Goal: Transaction & Acquisition: Purchase product/service

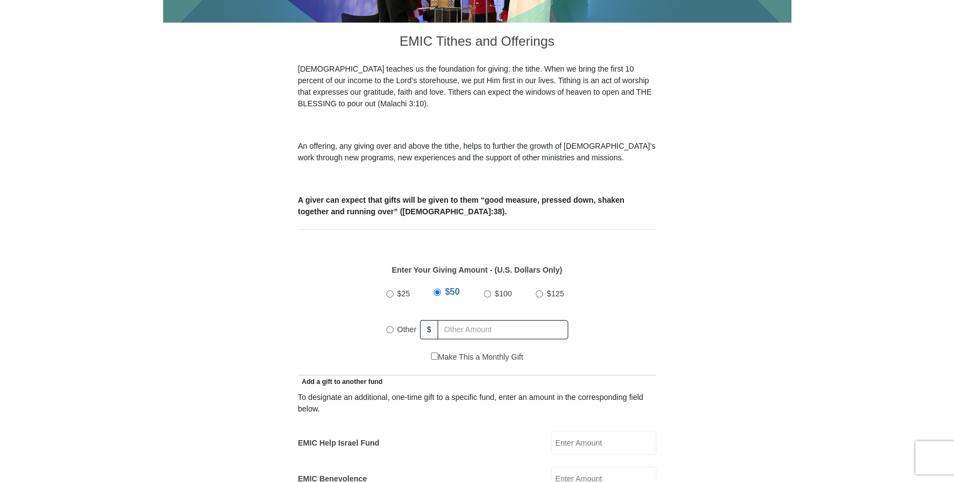
scroll to position [300, 0]
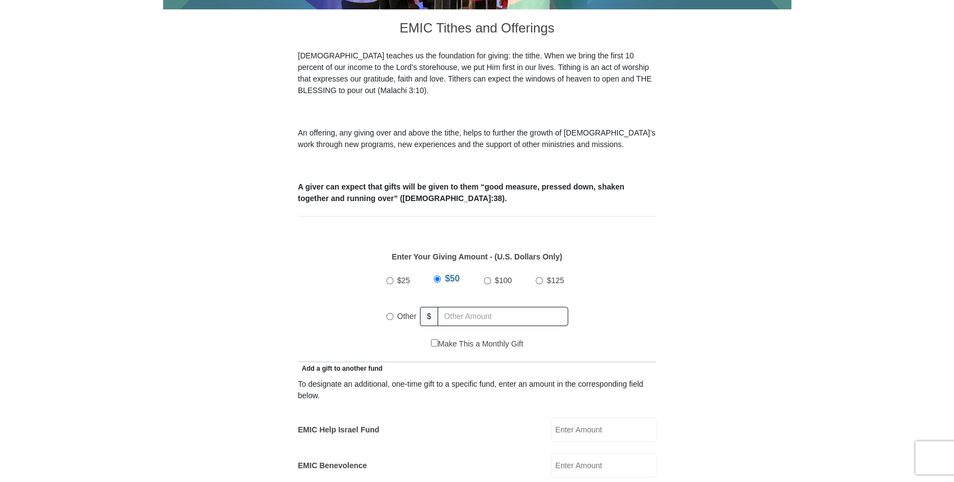
click at [389, 313] on input "Other" at bounding box center [389, 316] width 7 height 7
radio input "true"
click at [460, 307] on input "text" at bounding box center [505, 316] width 126 height 19
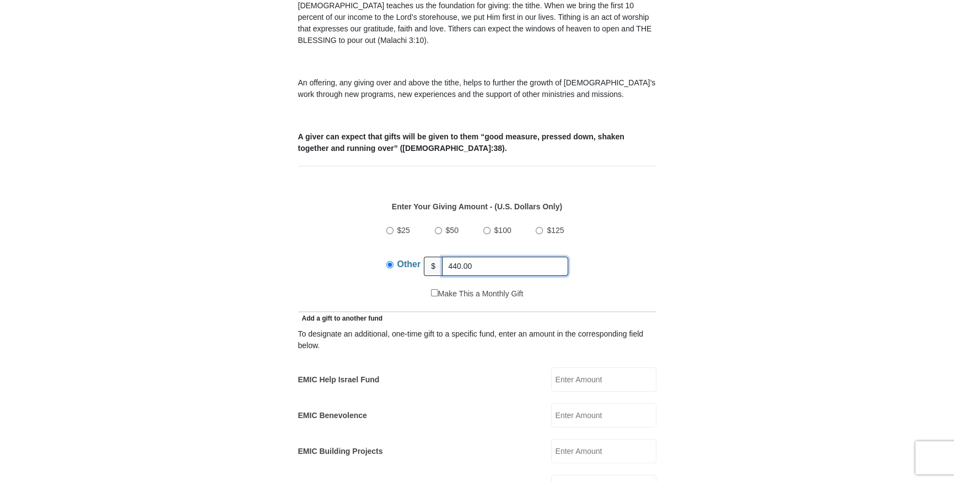
type input "440.00"
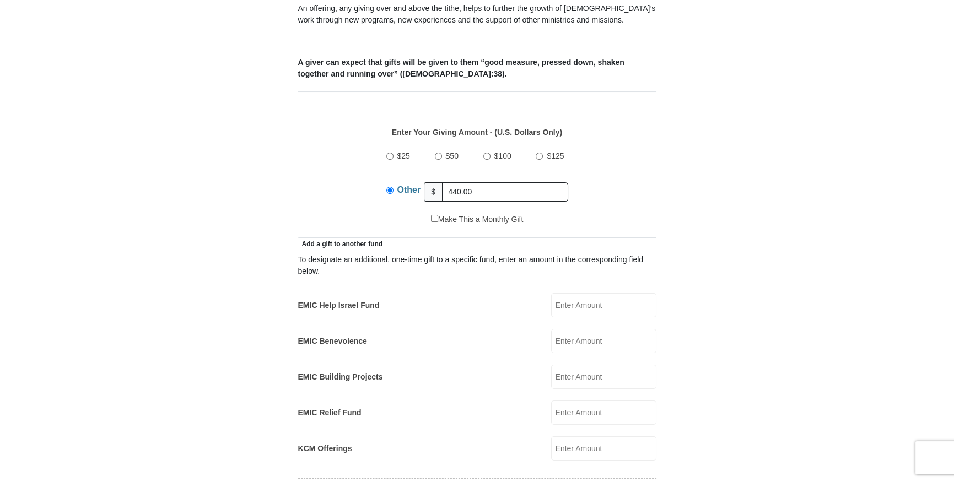
scroll to position [451, 0]
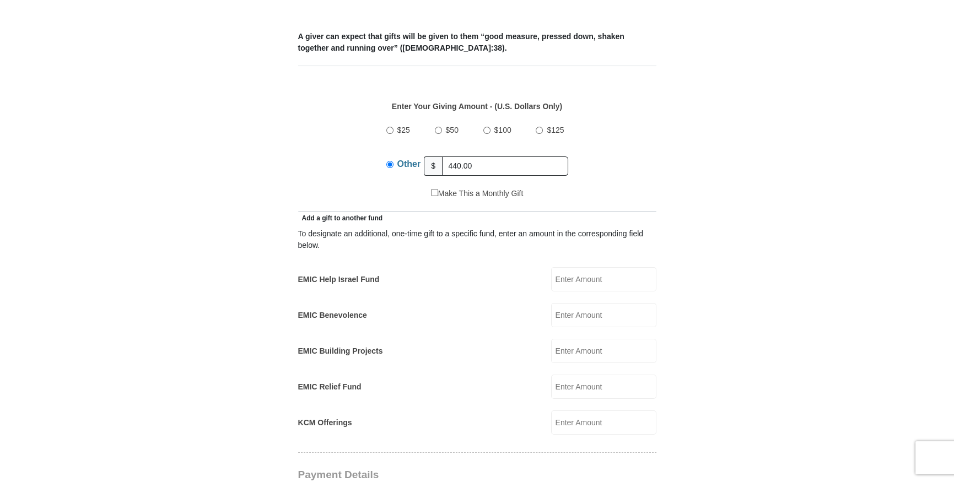
click at [618, 267] on input "EMIC Help Israel Fund" at bounding box center [603, 279] width 105 height 24
type input "50"
click at [245, 320] on form "Eagle Mountain International Church Online Giving Because of gifts like yours, …" at bounding box center [477, 408] width 628 height 1630
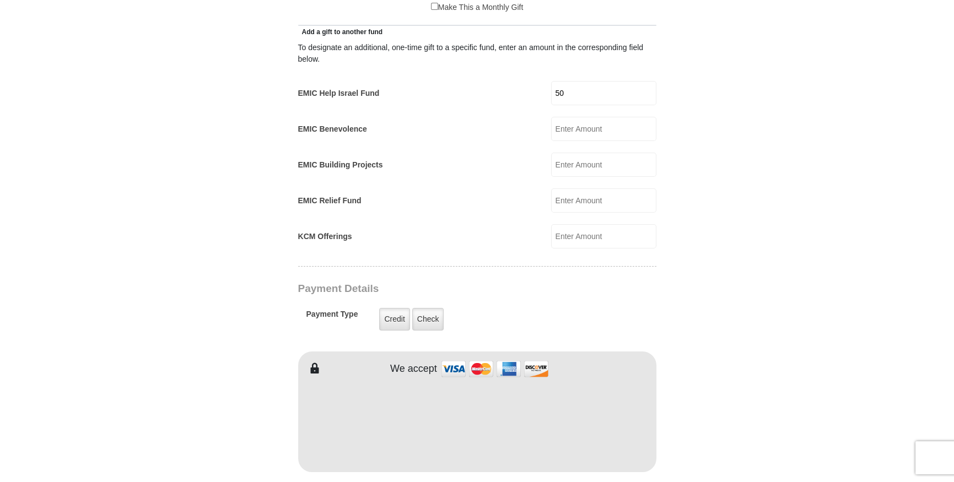
scroll to position [651, 0]
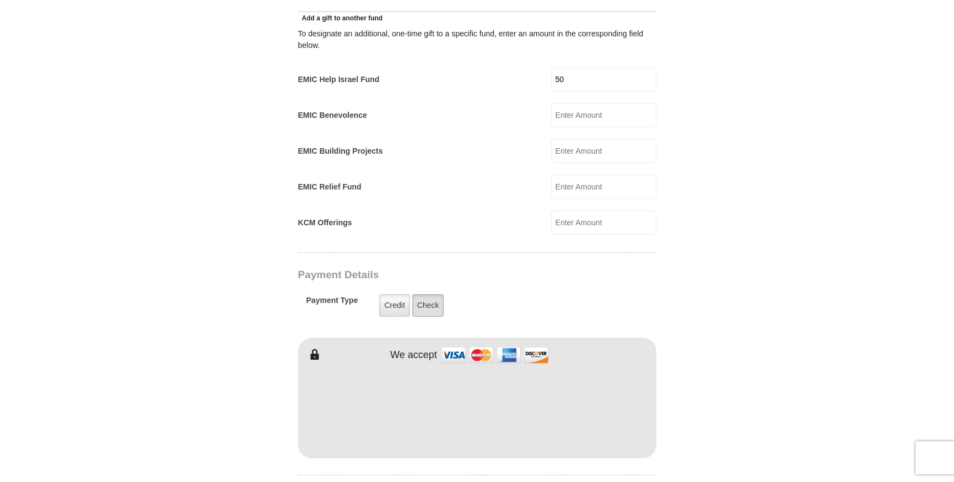
click at [422, 298] on label "Check" at bounding box center [428, 305] width 32 height 23
click at [0, 0] on input "Check" at bounding box center [0, 0] width 0 height 0
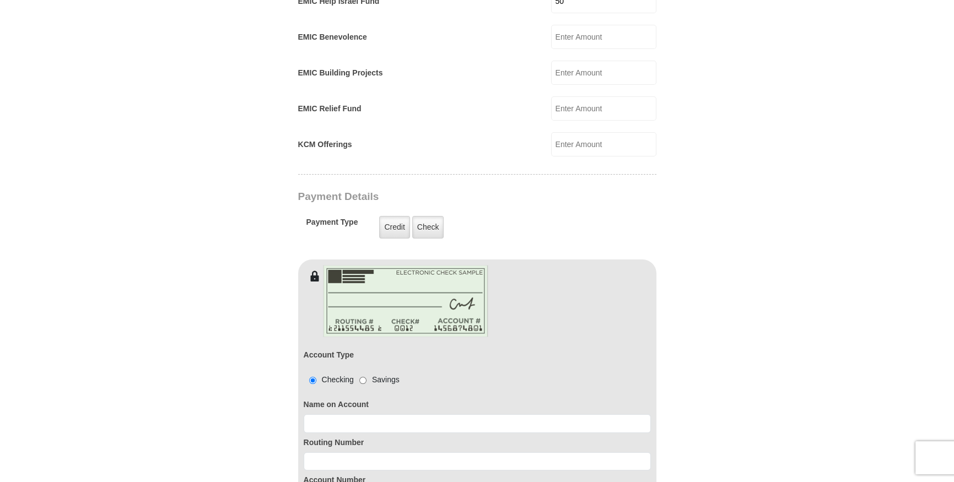
scroll to position [735, 0]
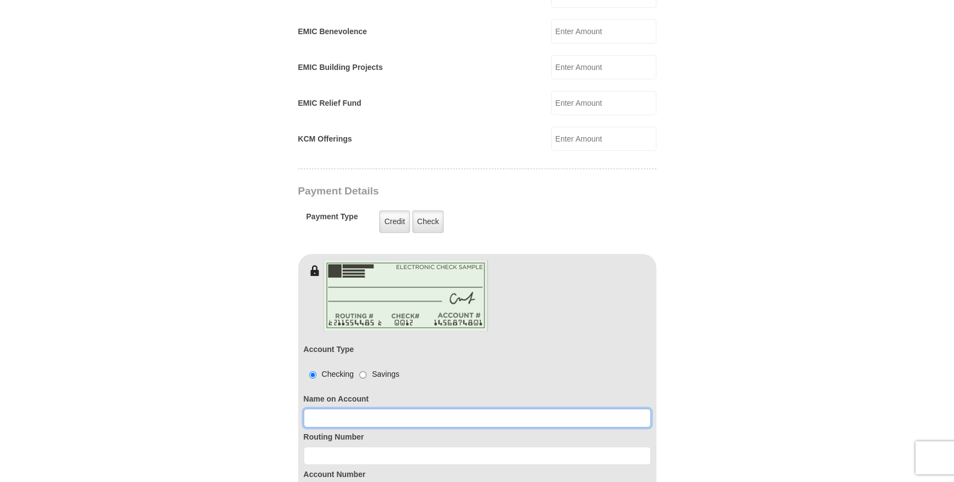
click at [335, 409] on input at bounding box center [477, 418] width 347 height 19
type input "BARBARA A GREEN"
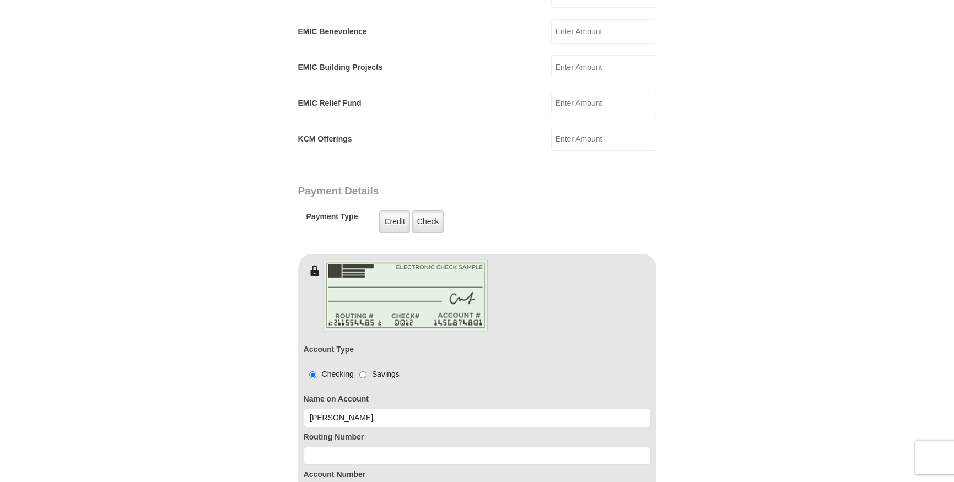
type input "Barbara"
type input "Green"
type input "bagreen@sbcglobal.net"
type input "2355 Jenson Ct"
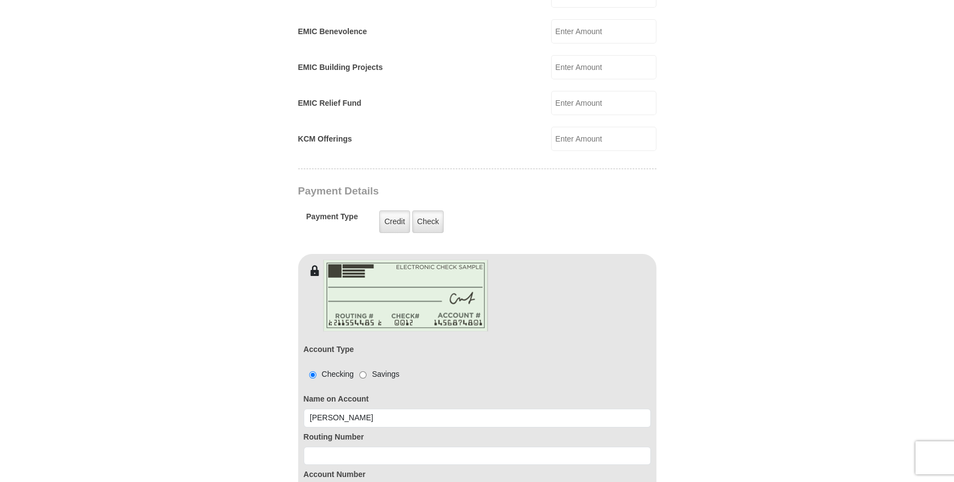
type input "Fort Worth"
type input "(817) 729-7849"
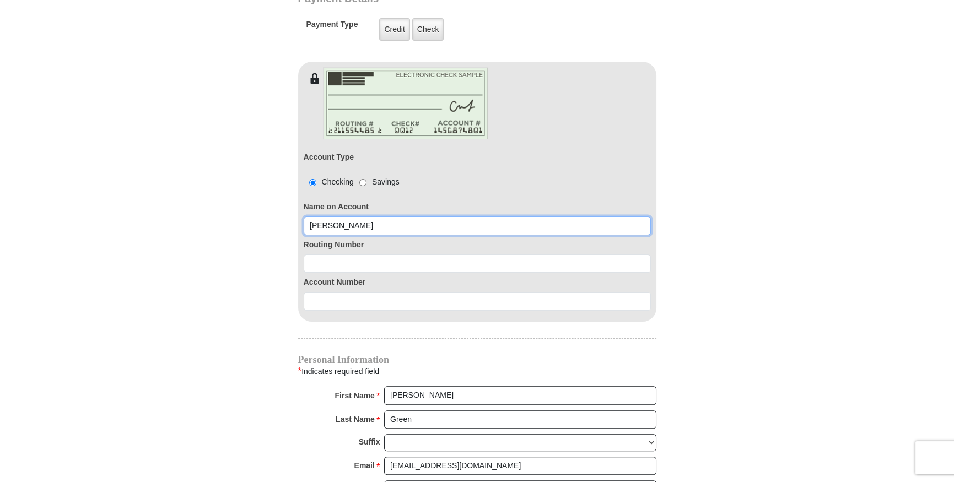
scroll to position [935, 0]
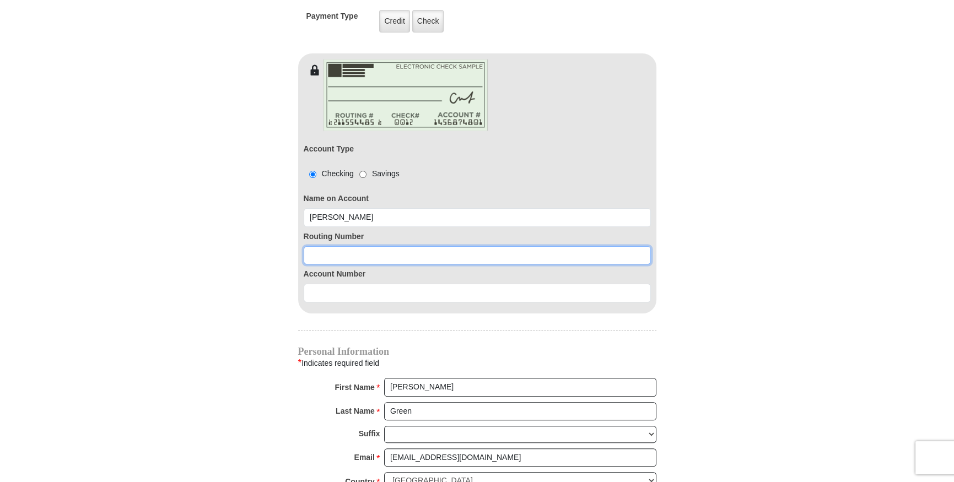
click at [350, 246] on input at bounding box center [477, 255] width 347 height 19
type input "311981614"
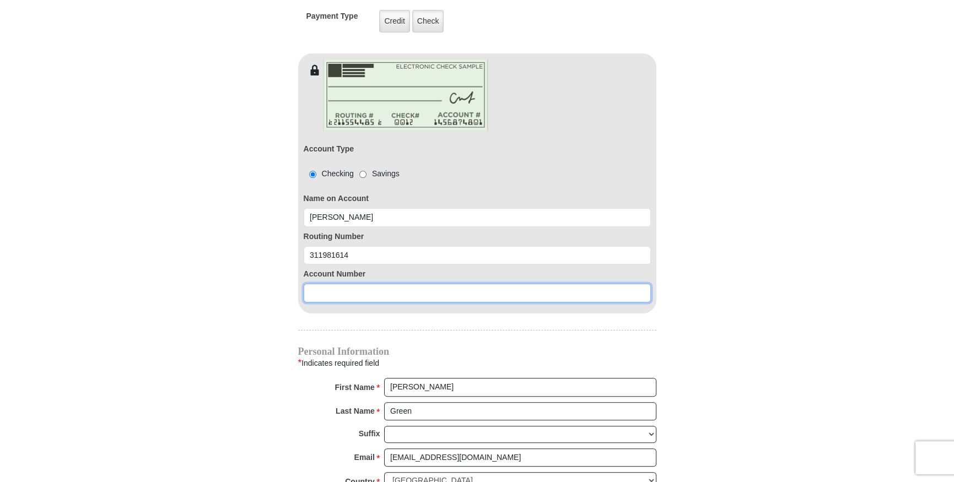
click at [325, 284] on input at bounding box center [477, 293] width 347 height 19
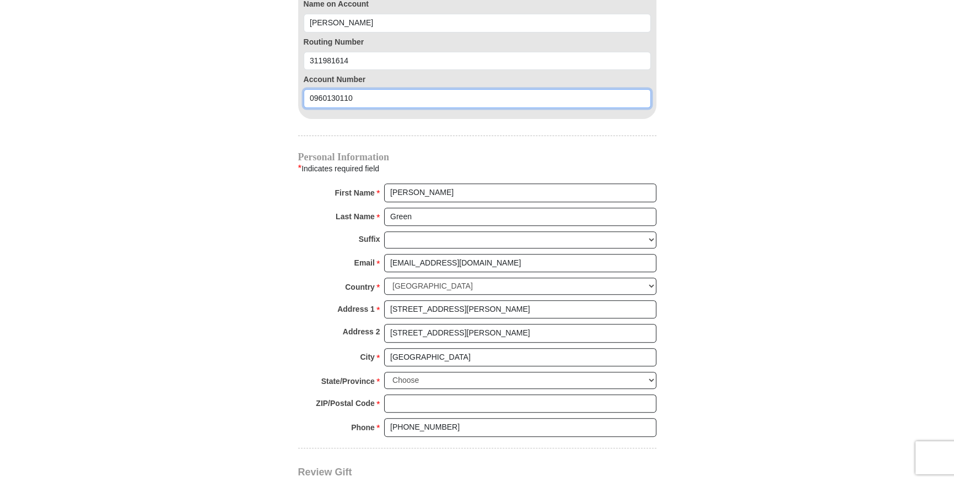
scroll to position [1135, 0]
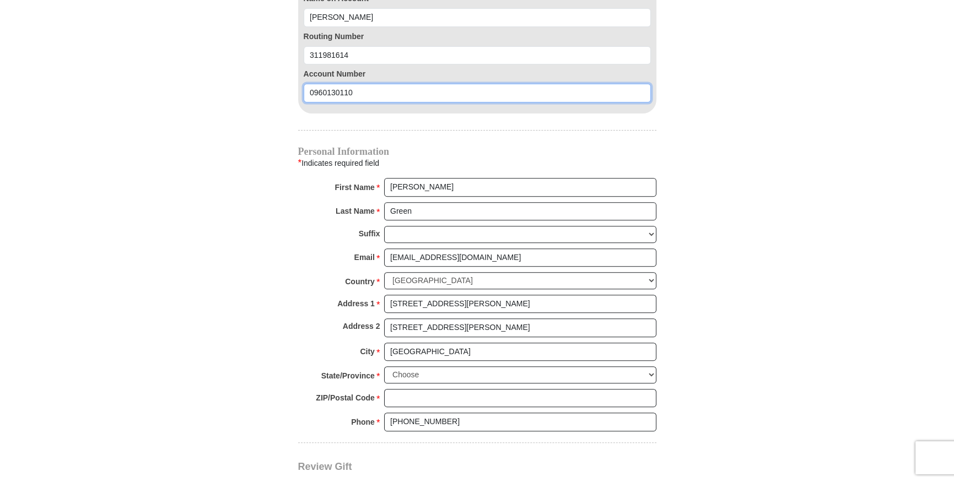
type input "0960130110"
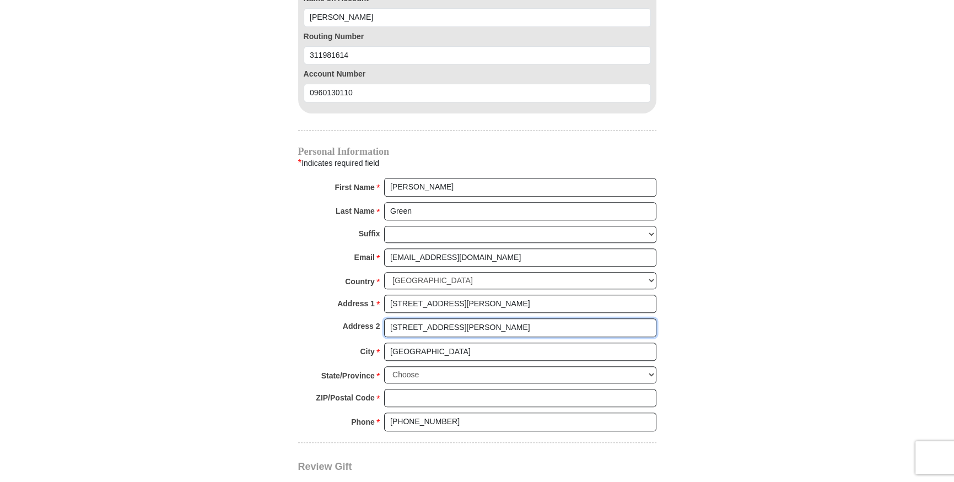
drag, startPoint x: 463, startPoint y: 314, endPoint x: 314, endPoint y: 304, distance: 149.1
click at [314, 319] on div "Address 2 2355 Jenson Ct" at bounding box center [477, 331] width 358 height 24
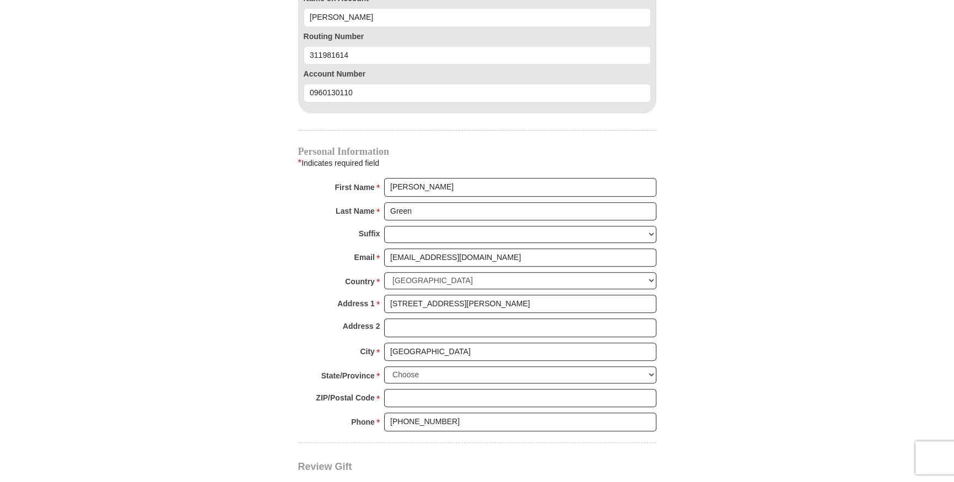
click at [314, 319] on div "Address 2" at bounding box center [477, 331] width 358 height 24
click at [405, 367] on select "Choose Alabama Alaska American Samoa Arizona Arkansas Armed Forces Americas Arm…" at bounding box center [520, 375] width 272 height 17
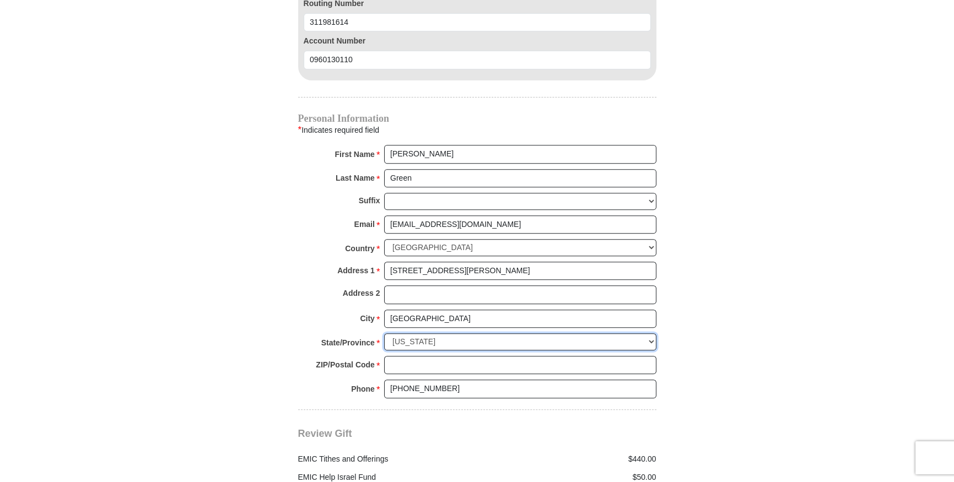
click at [411, 333] on select "Choose Alabama Alaska American Samoa Arizona Arkansas Armed Forces Americas Arm…" at bounding box center [520, 341] width 272 height 17
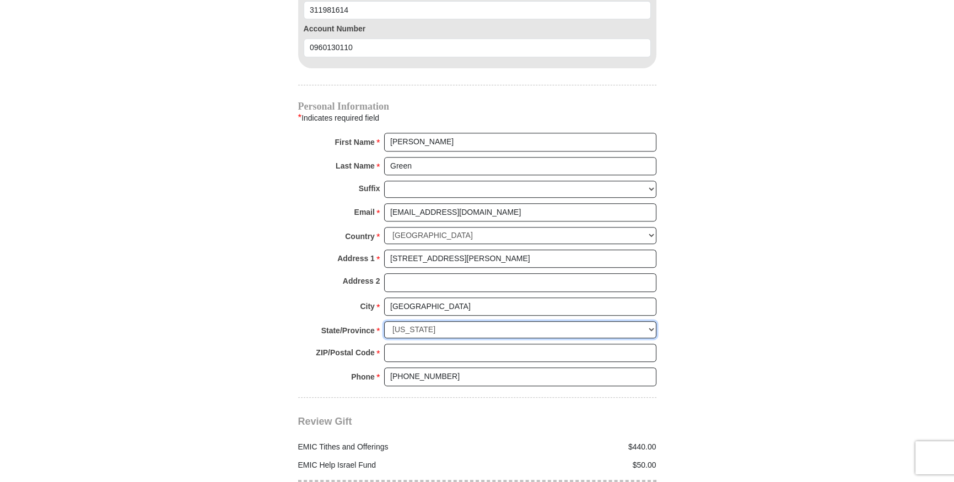
scroll to position [1186, 0]
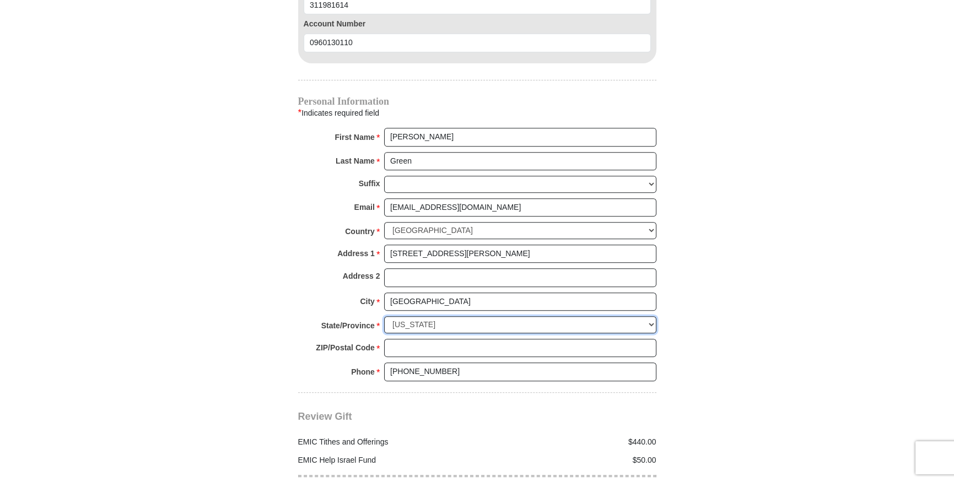
click at [650, 316] on select "Choose Alabama Alaska American Samoa Arizona Arkansas Armed Forces Americas Arm…" at bounding box center [520, 324] width 272 height 17
select select "TX"
click at [384, 316] on select "Choose Alabama Alaska American Samoa Arizona Arkansas Armed Forces Americas Arm…" at bounding box center [520, 324] width 272 height 17
click at [429, 339] on input "ZIP/Postal Code *" at bounding box center [520, 348] width 272 height 19
type input "76112"
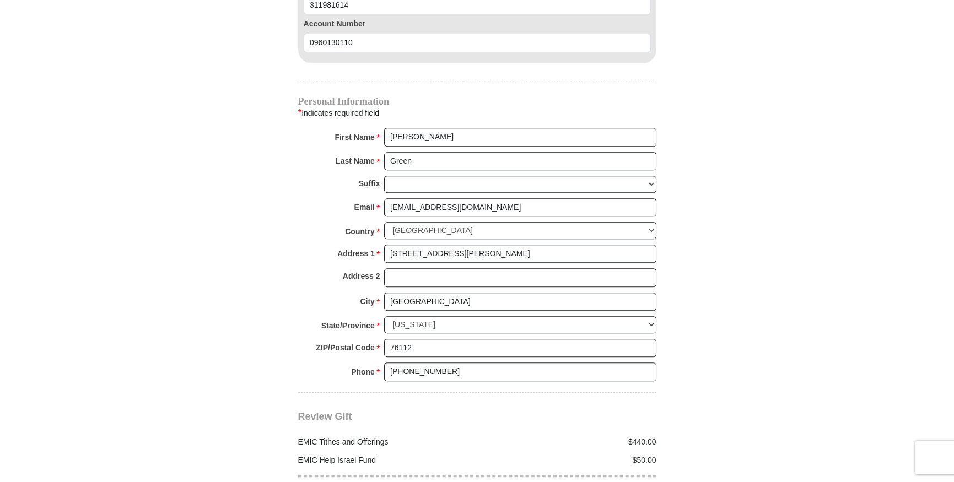
type input "25"
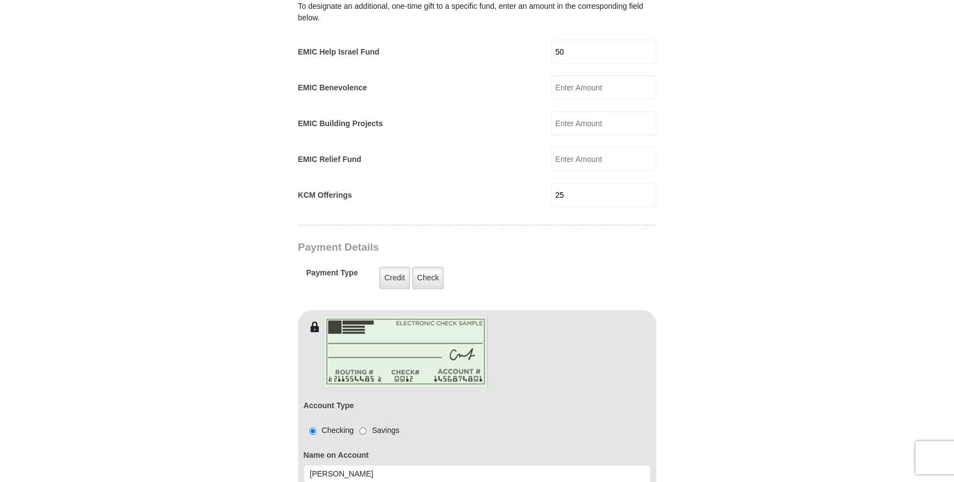
scroll to position [651, 0]
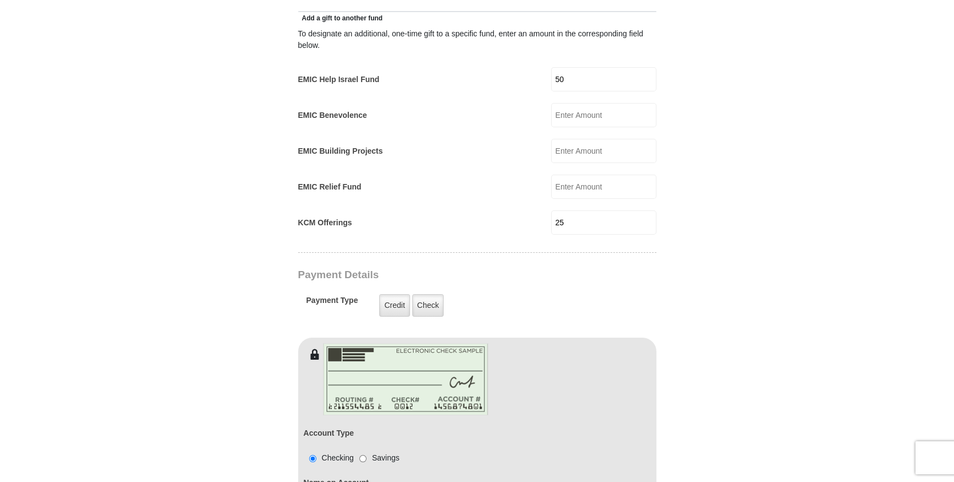
type input "76112"
drag, startPoint x: 585, startPoint y: 204, endPoint x: 487, endPoint y: 202, distance: 97.6
click at [487, 211] on div "KCM Offerings 25 KCM Offerings Amount must be a valid number Make This a Monthl…" at bounding box center [477, 223] width 358 height 24
click at [213, 288] on form "Eagle Mountain International Church Online Giving Because of gifts like yours, …" at bounding box center [477, 277] width 628 height 1769
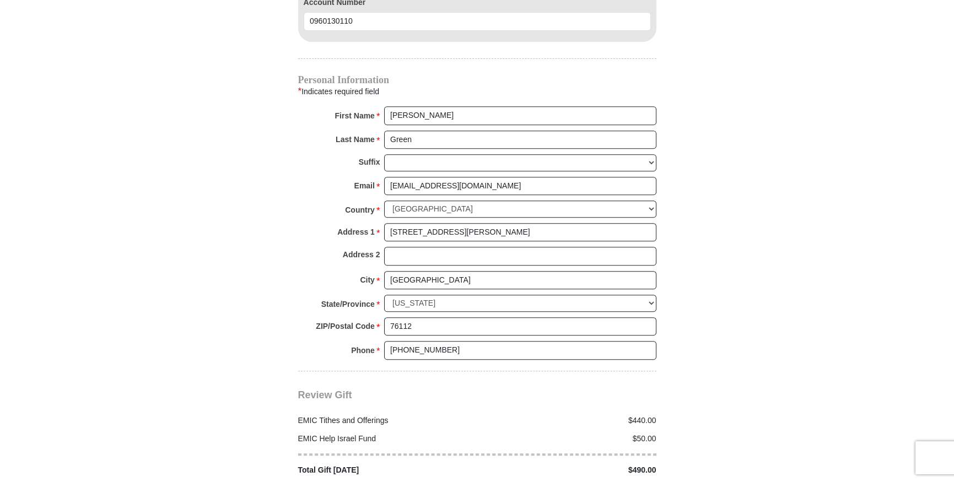
scroll to position [1303, 0]
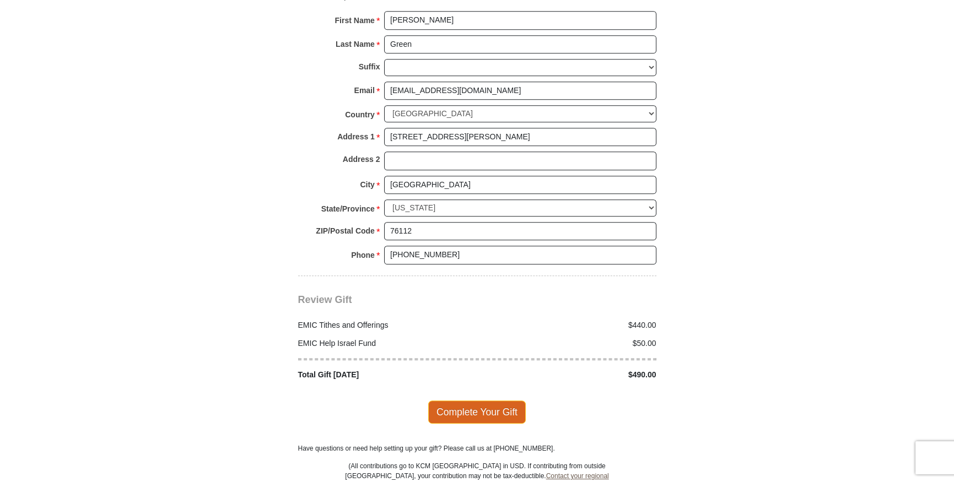
click at [469, 401] on span "Complete Your Gift" at bounding box center [477, 412] width 98 height 23
